Goal: Check status: Check status

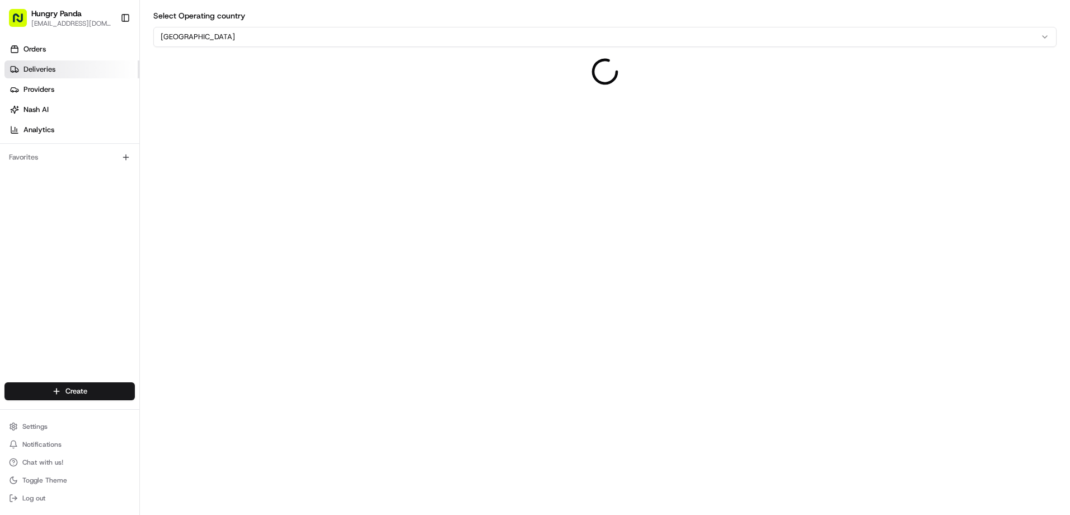
click at [51, 78] on link "Deliveries" at bounding box center [71, 69] width 135 height 18
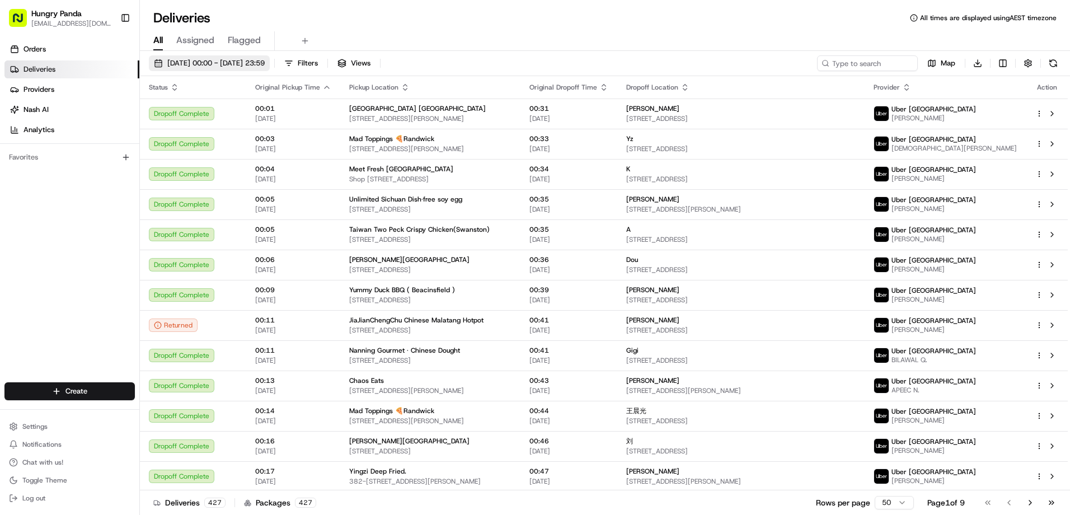
click at [207, 62] on span "[DATE] 00:00 - [DATE] 23:59" at bounding box center [215, 63] width 97 height 10
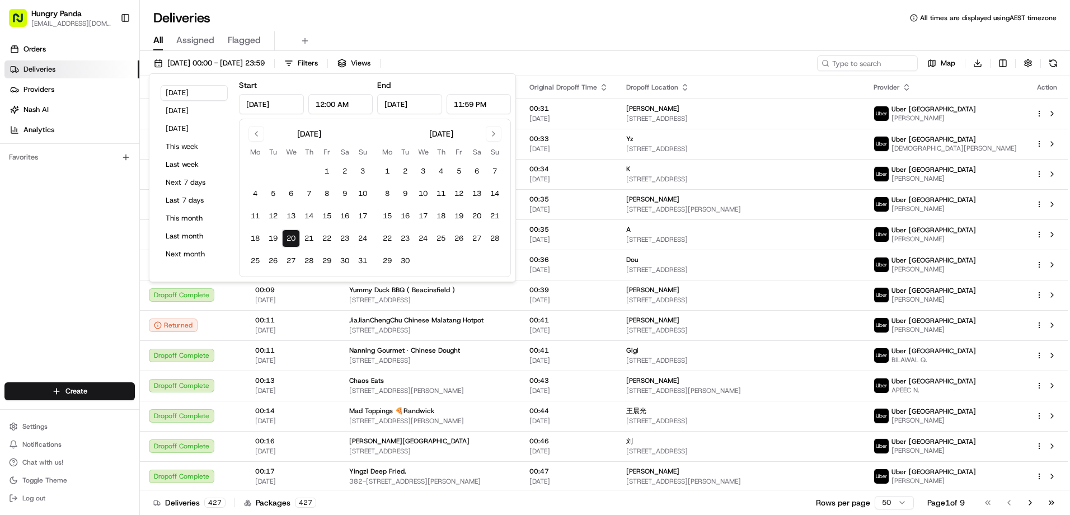
click at [531, 55] on div "[DATE] 00:00 - [DATE] 23:59 Filters Views Map Download" at bounding box center [605, 65] width 930 height 21
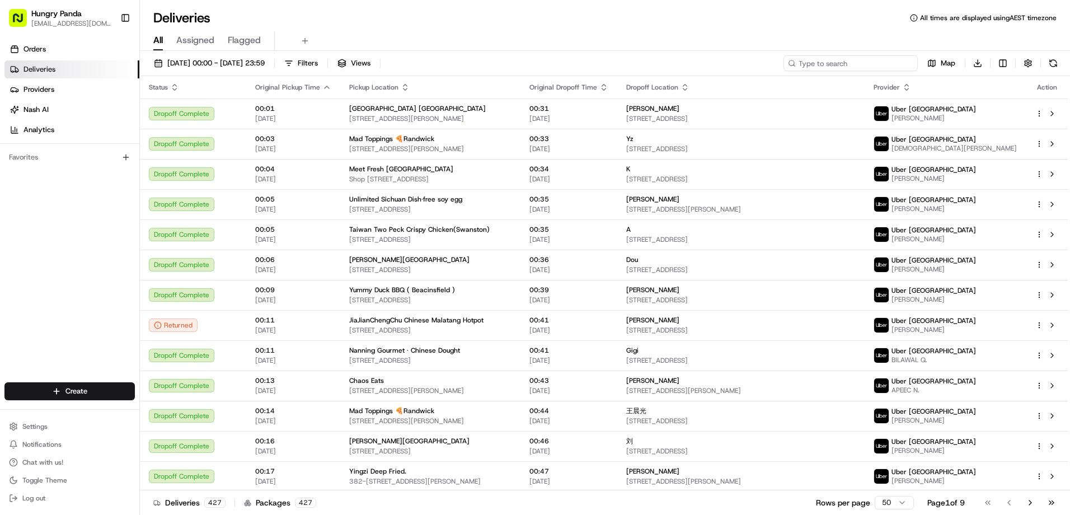
click at [867, 60] on input at bounding box center [850, 63] width 134 height 16
paste input "365060593595779245976"
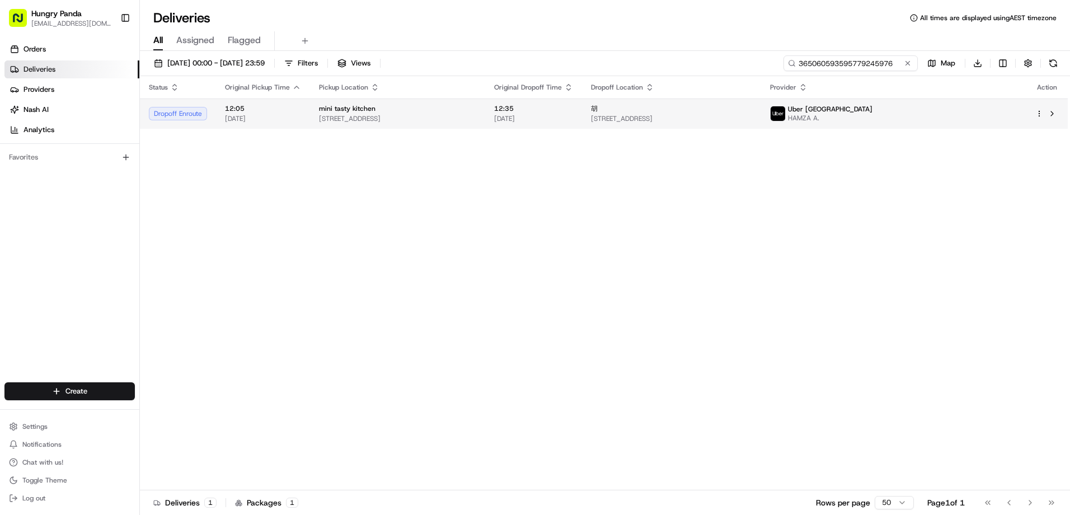
type input "365060593595779245976"
click at [412, 111] on div "mini tasty kitchen" at bounding box center [397, 108] width 157 height 9
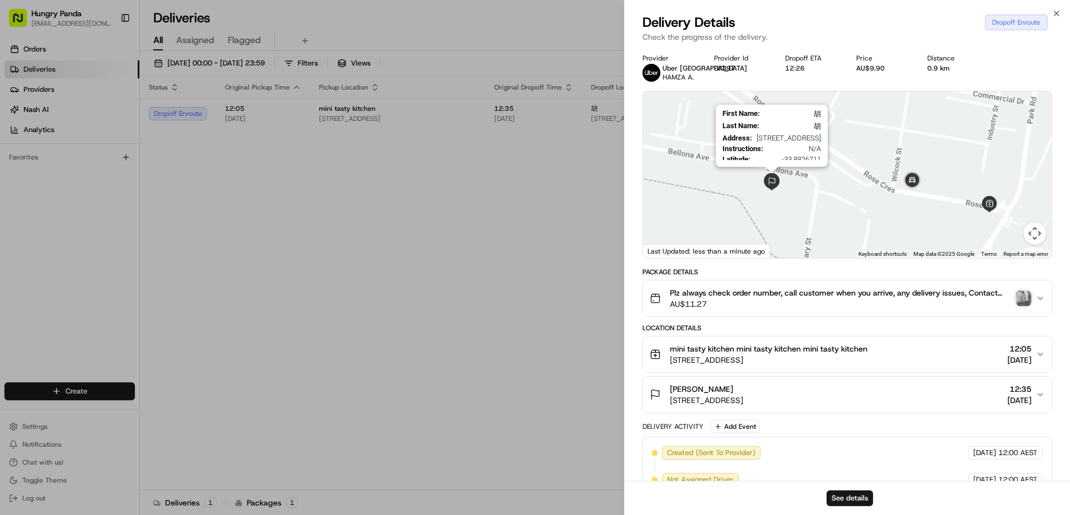
drag, startPoint x: 740, startPoint y: 159, endPoint x: 772, endPoint y: 185, distance: 41.0
click at [772, 185] on img at bounding box center [772, 182] width 18 height 18
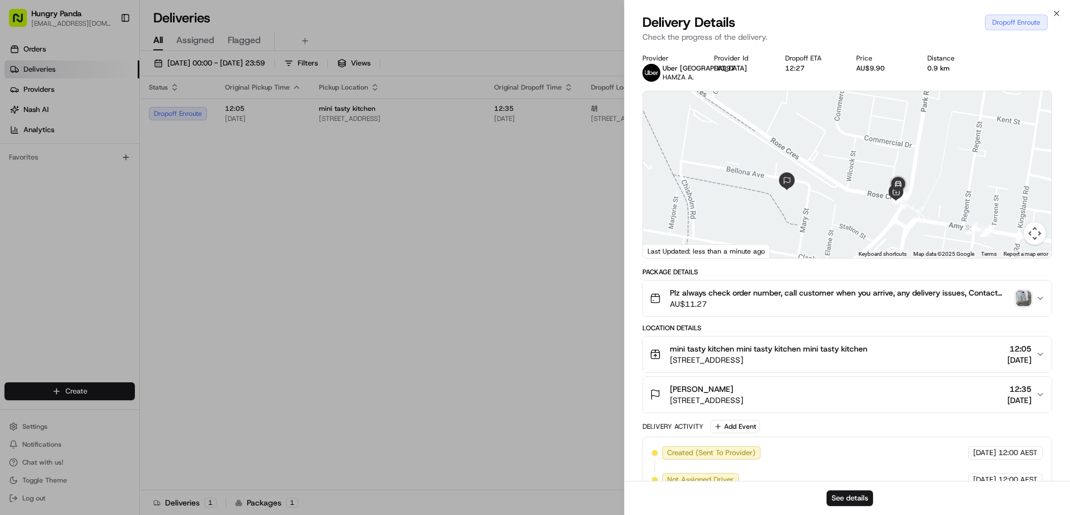
click at [1017, 290] on div "Plz always check order number, call customer when you arrive, any delivery issu…" at bounding box center [843, 298] width 386 height 22
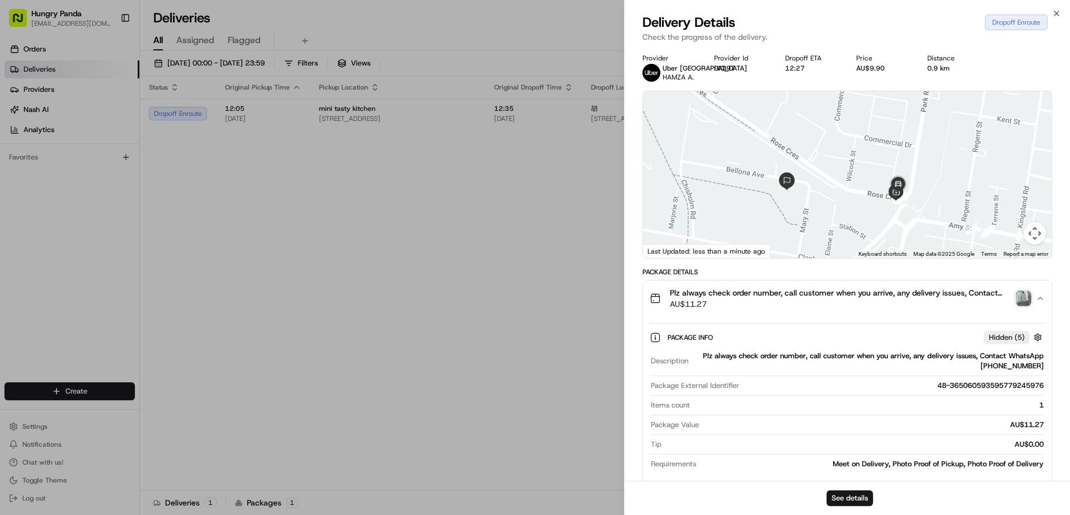
click at [1025, 294] on img "button" at bounding box center [1024, 298] width 16 height 16
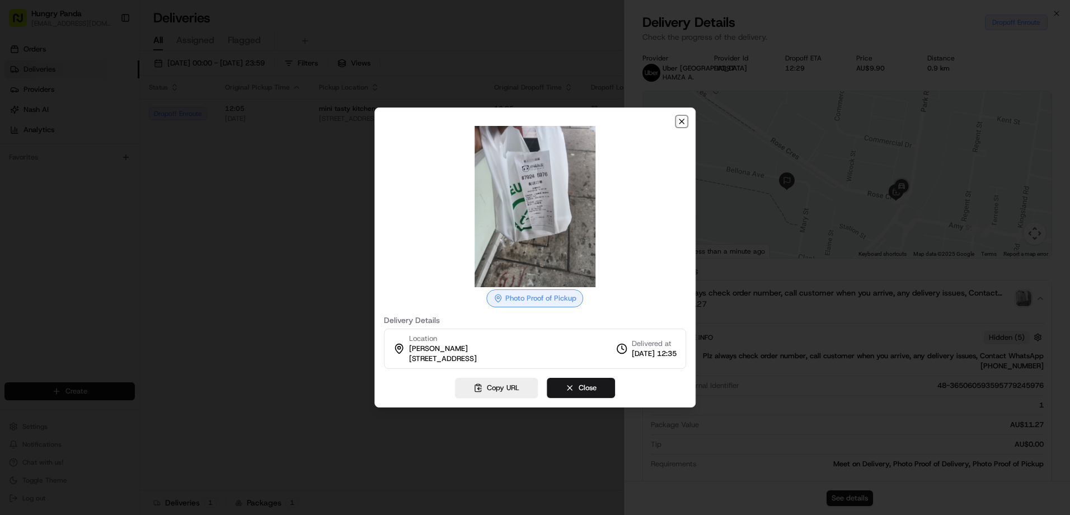
click at [682, 124] on icon "button" at bounding box center [681, 121] width 9 height 9
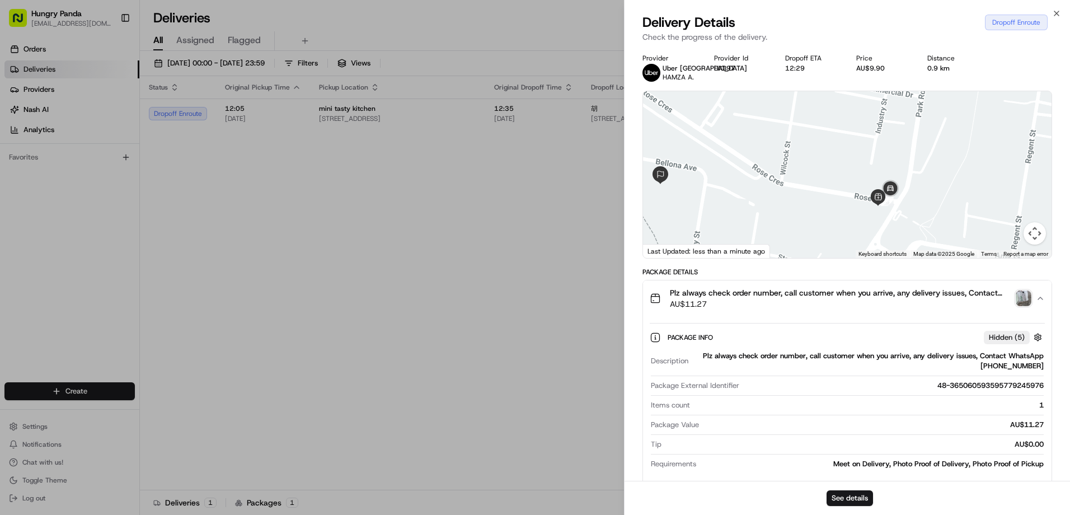
click at [948, 189] on div at bounding box center [847, 174] width 409 height 167
